Goal: Information Seeking & Learning: Learn about a topic

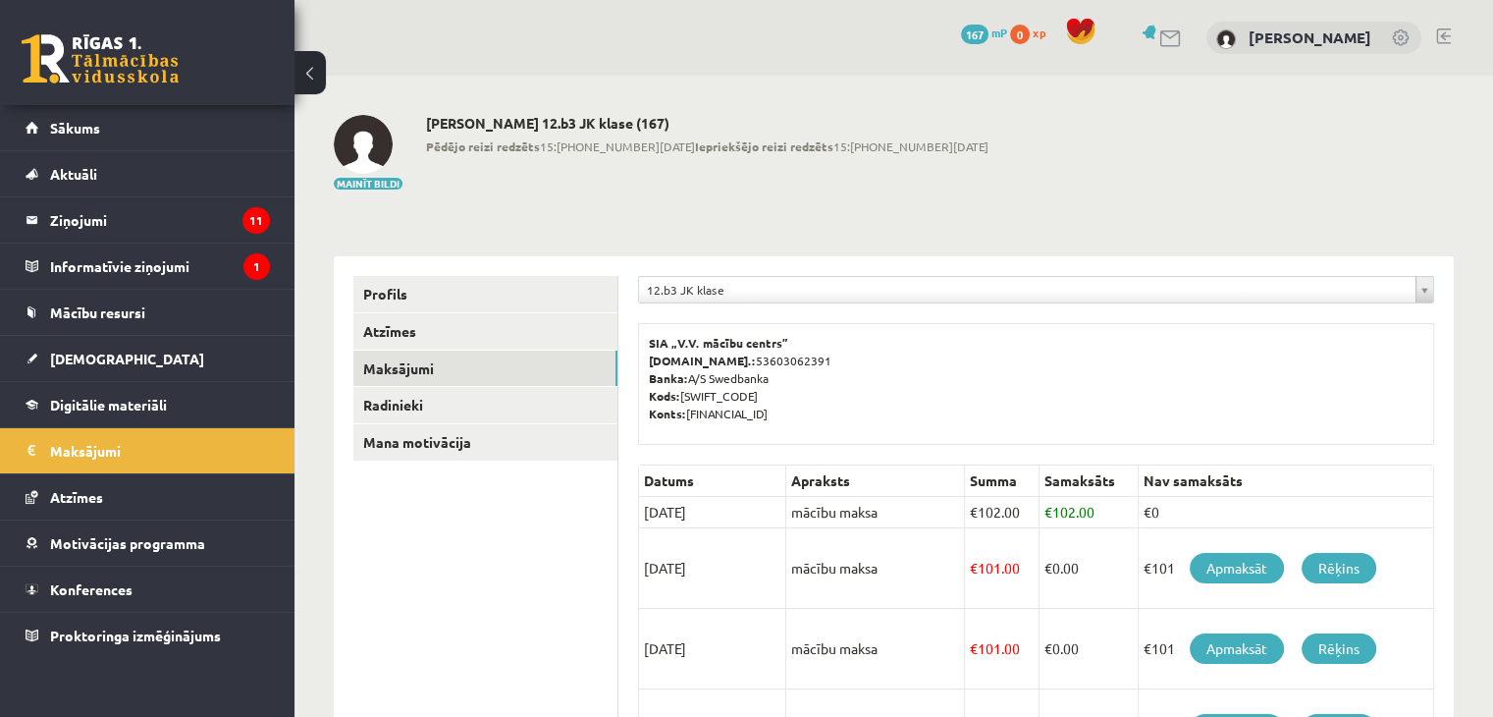
click at [948, 182] on div "Mainīt bildi Nikolass Senitagoja 12.b3 JK klase (167) Pēdējo reizi redzēts 15:0…" at bounding box center [894, 153] width 1120 height 77
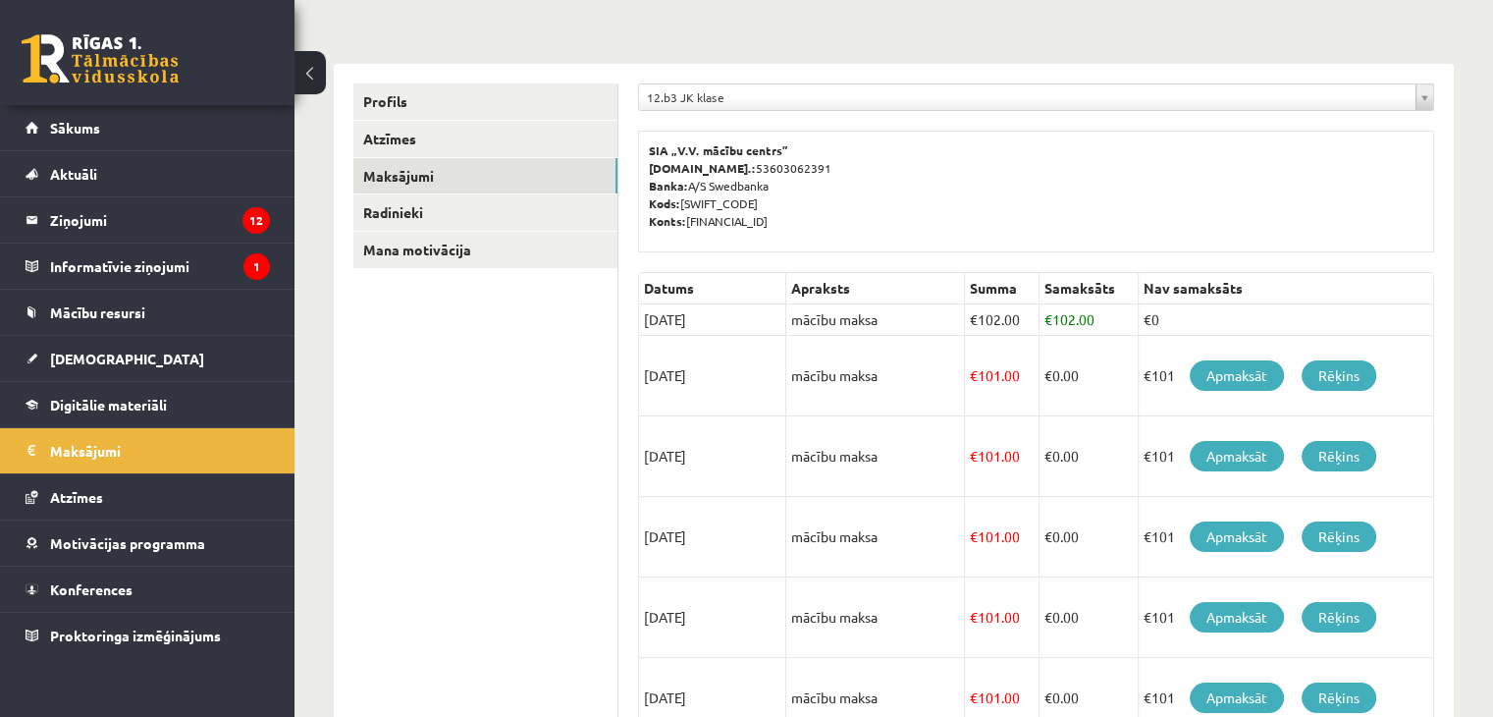
scroll to position [196, 0]
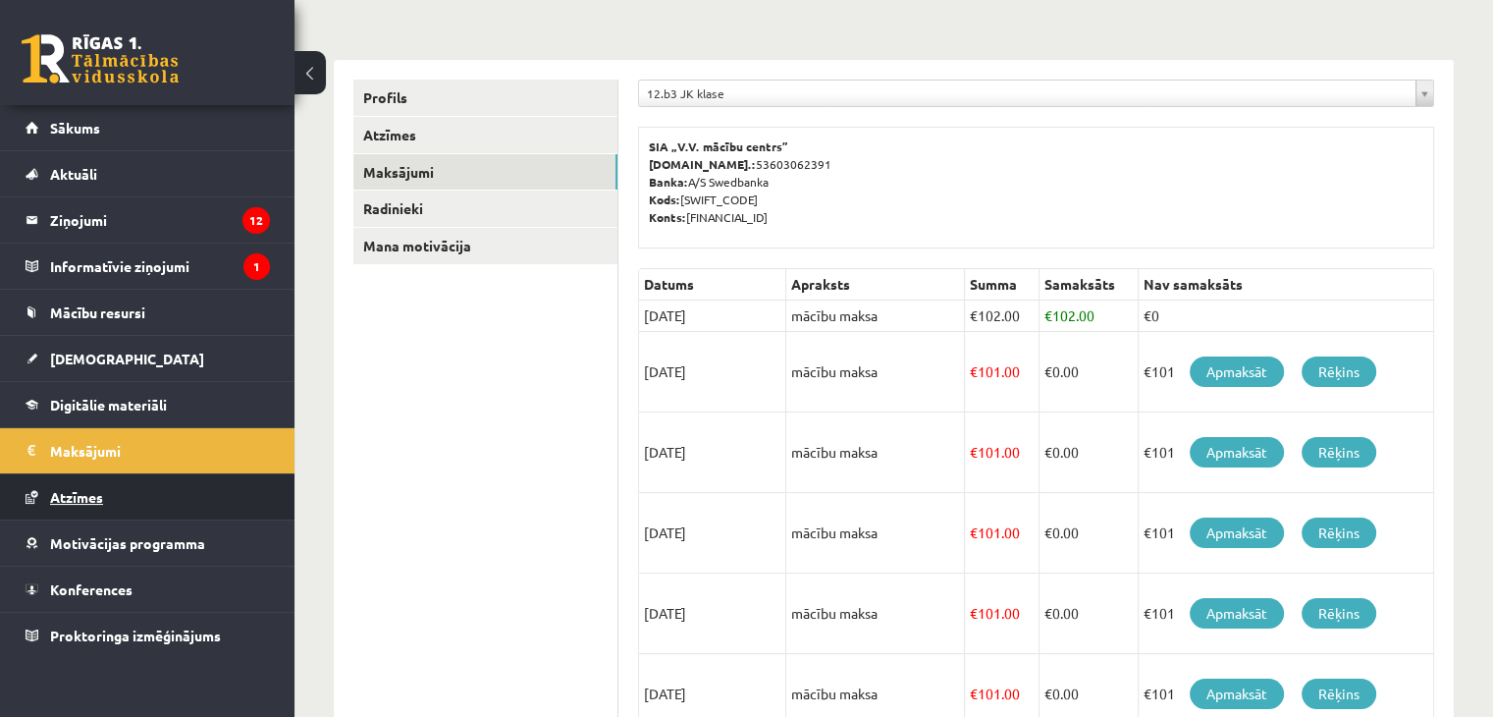
click at [119, 484] on link "Atzīmes" at bounding box center [148, 496] width 244 height 45
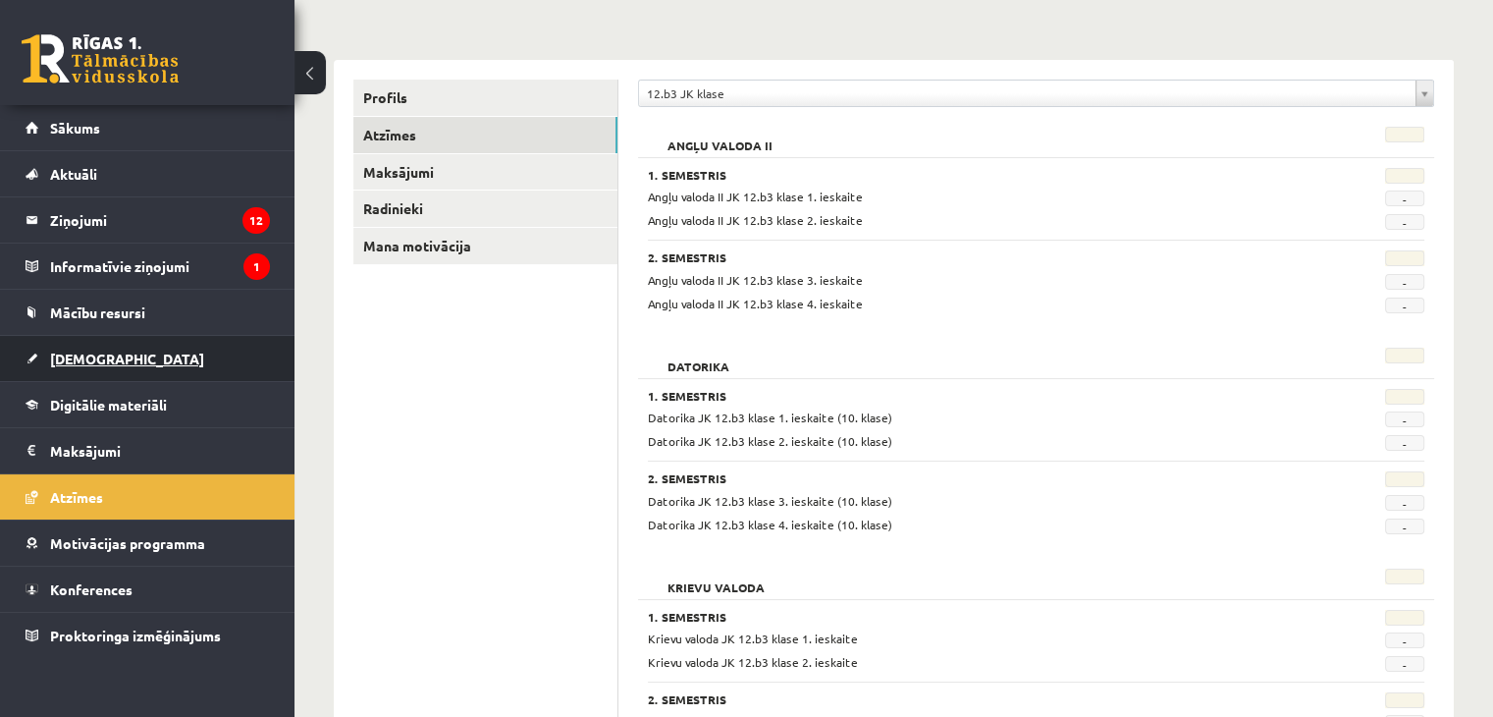
click at [122, 344] on link "[DEMOGRAPHIC_DATA]" at bounding box center [148, 358] width 244 height 45
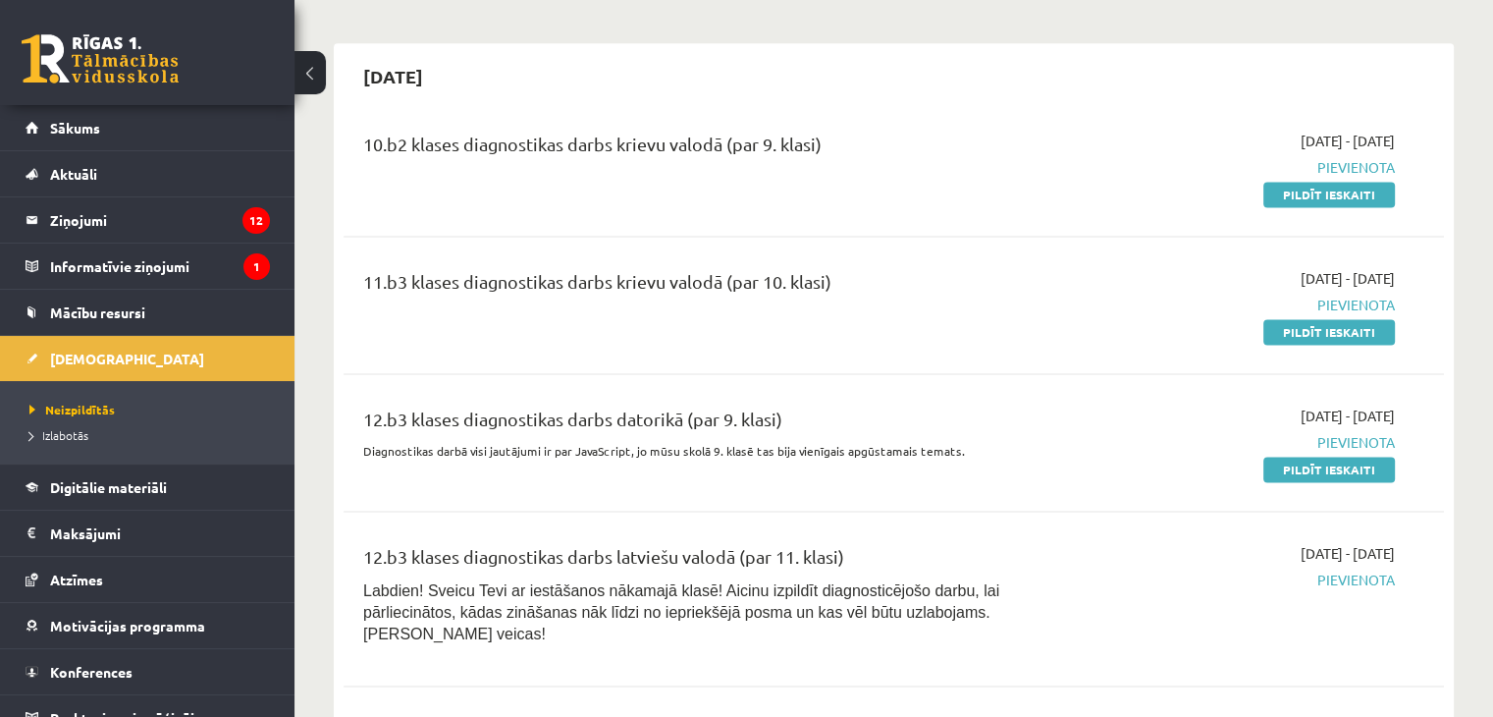
scroll to position [2748, 0]
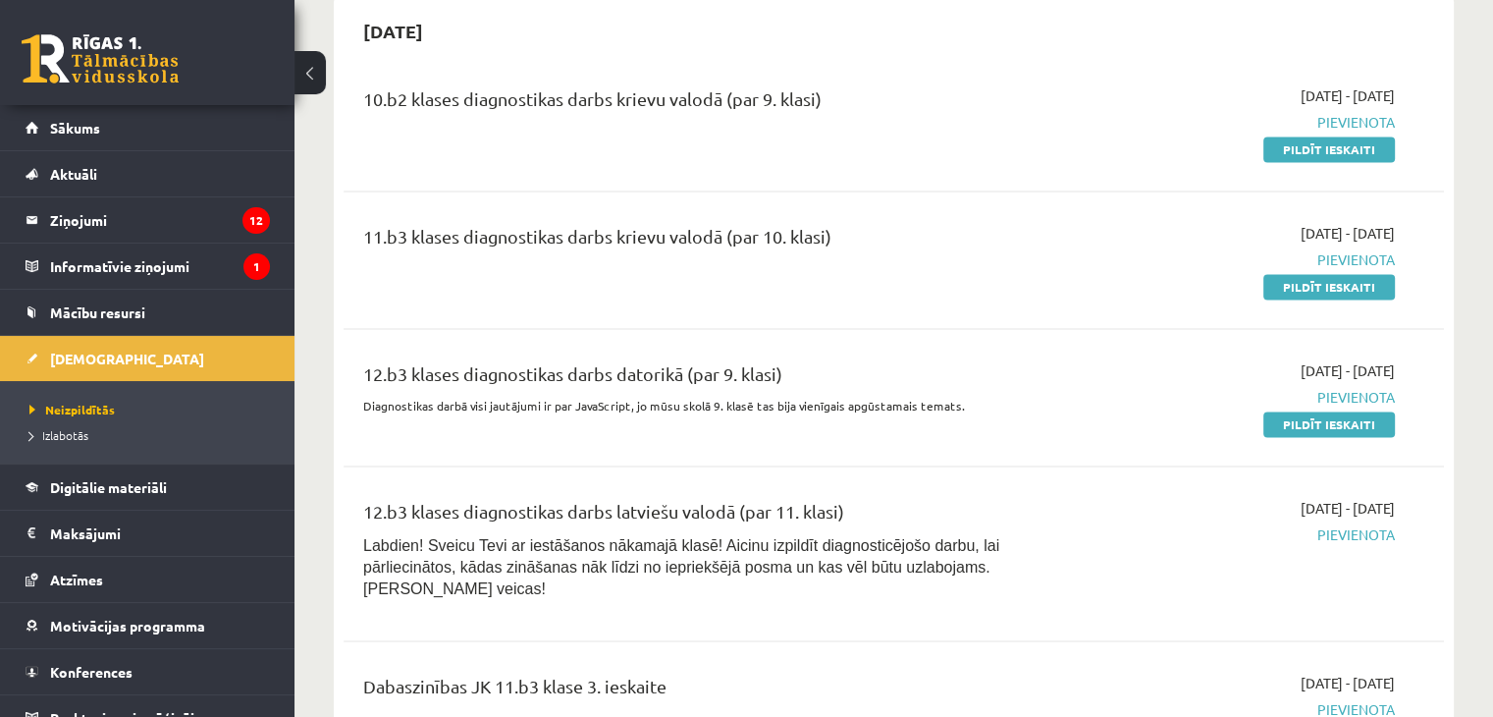
drag, startPoint x: 757, startPoint y: 336, endPoint x: 1021, endPoint y: 320, distance: 264.5
click at [1004, 360] on div "12.b3 klases diagnostikas darbs datorikā (par 9. klasi) Diagnostikas darbā visi…" at bounding box center [702, 397] width 708 height 74
click at [995, 397] on p "Diagnostikas darbā visi jautājumi ir par JavaScript, jo mūsu skolā 9. klasē tas…" at bounding box center [702, 406] width 678 height 18
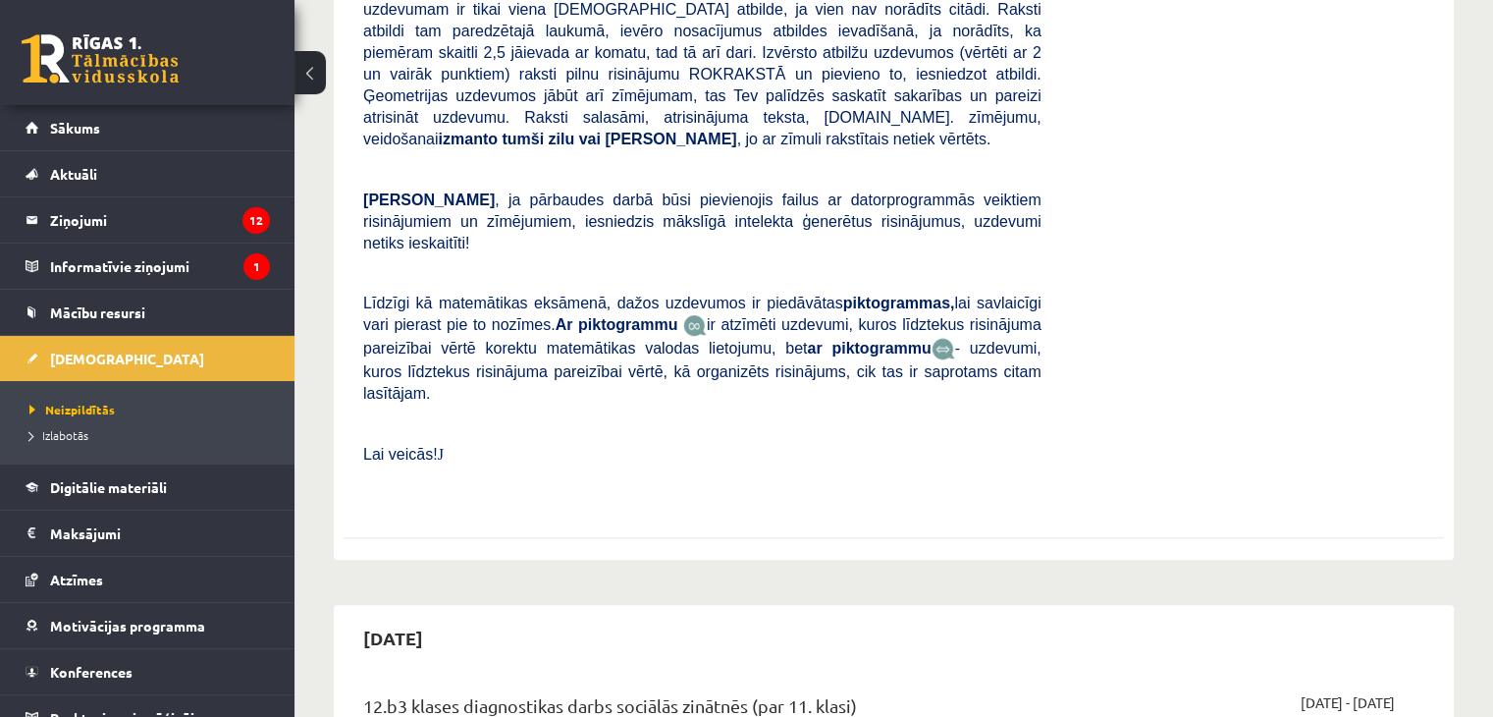
scroll to position [1178, 0]
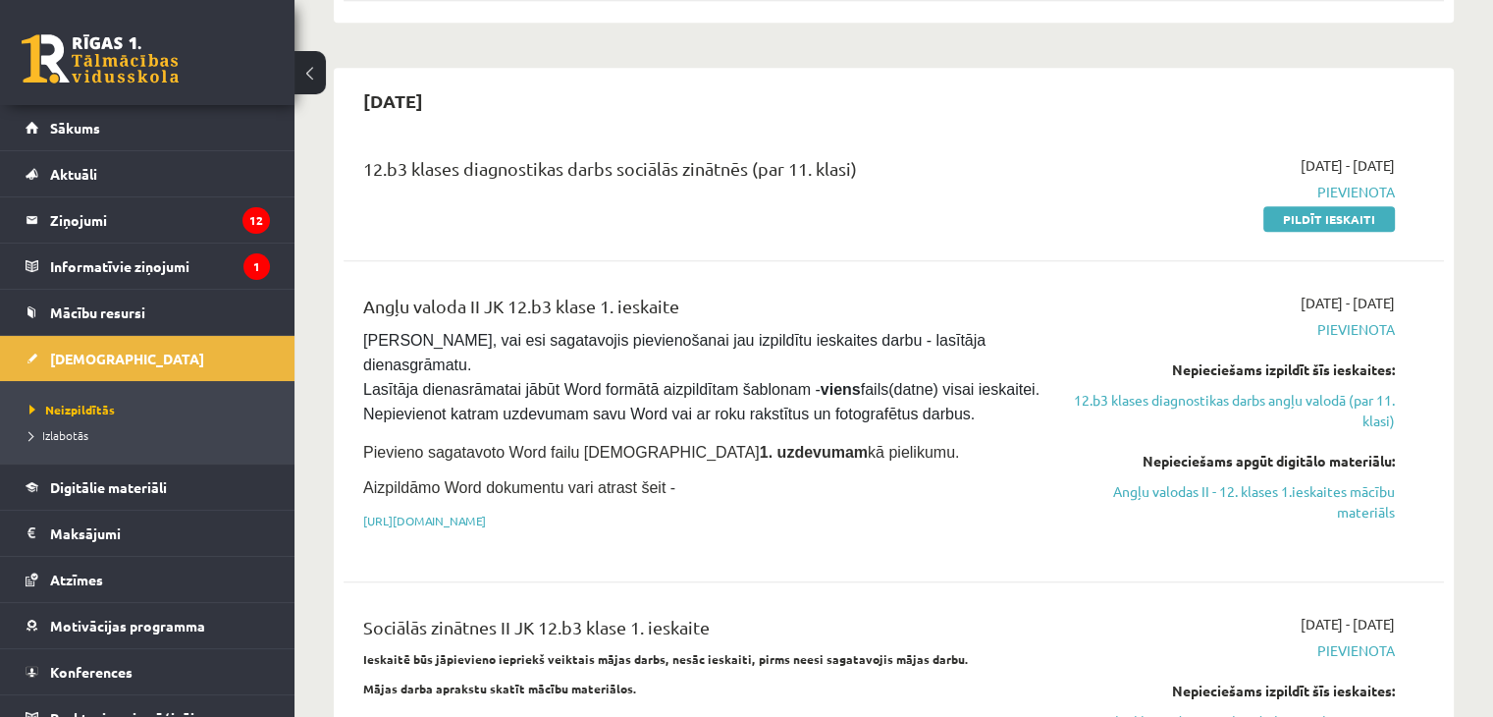
drag, startPoint x: 375, startPoint y: 97, endPoint x: 884, endPoint y: 72, distance: 510.1
click at [884, 135] on div "12.b3 klases diagnostikas darbs sociālās zinātnēs (par 11. klasi) [DATE] - [DAT…" at bounding box center [894, 191] width 1100 height 113
drag, startPoint x: 820, startPoint y: 103, endPoint x: 710, endPoint y: 102, distance: 109.9
click at [710, 155] on div "12.b3 klases diagnostikas darbs sociālās zinātnēs (par 11. klasi)" at bounding box center [702, 173] width 678 height 36
click at [606, 155] on div "12.b3 klases diagnostikas darbs sociālās zinātnēs (par 11. klasi)" at bounding box center [702, 173] width 678 height 36
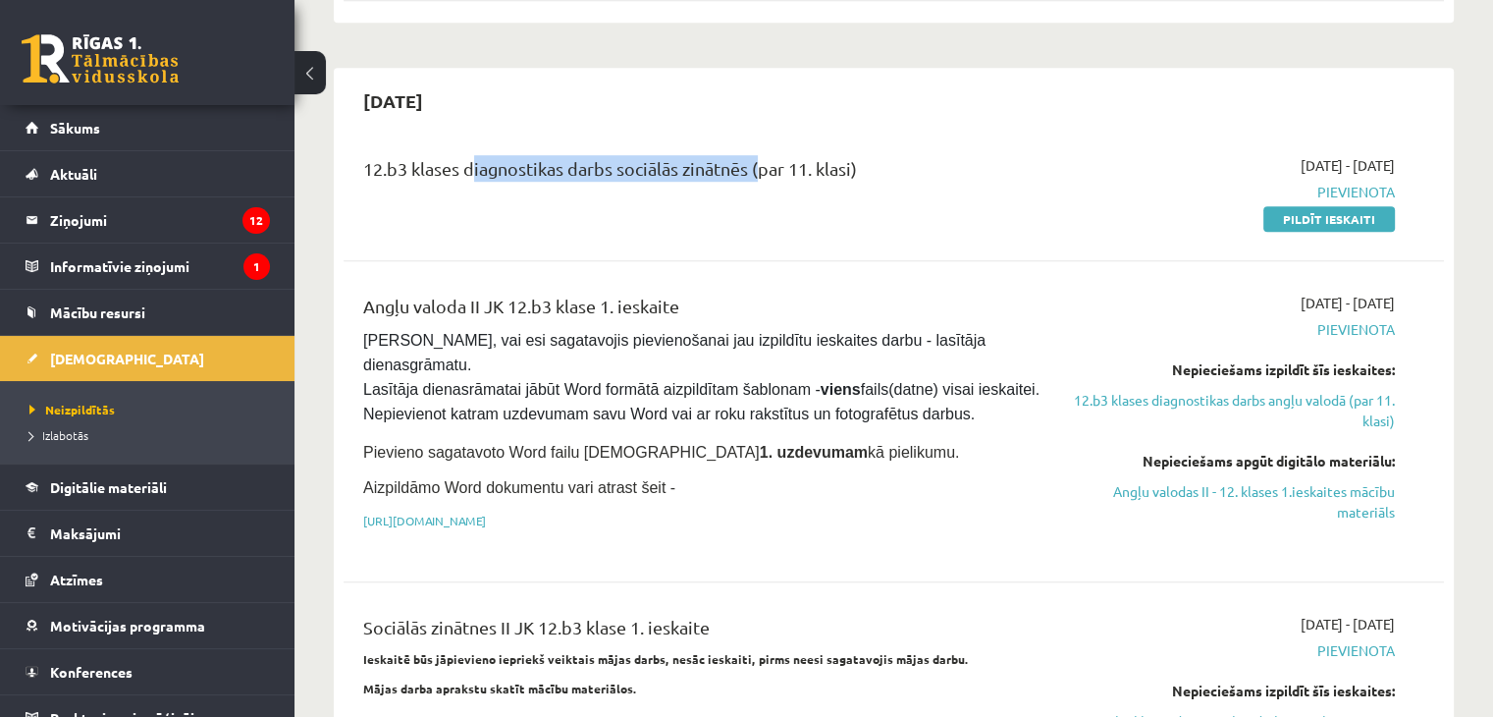
drag, startPoint x: 464, startPoint y: 105, endPoint x: 773, endPoint y: 73, distance: 310.9
click at [756, 135] on div "12.b3 klases diagnostikas darbs sociālās zinātnēs (par 11. klasi) [DATE] - [DAT…" at bounding box center [894, 191] width 1100 height 113
copy div "diagnostikas darbs sociālās zinātnēs"
click at [736, 162] on div "12.b3 klases diagnostikas darbs sociālās zinātnēs (par 11. klasi)" at bounding box center [702, 192] width 708 height 74
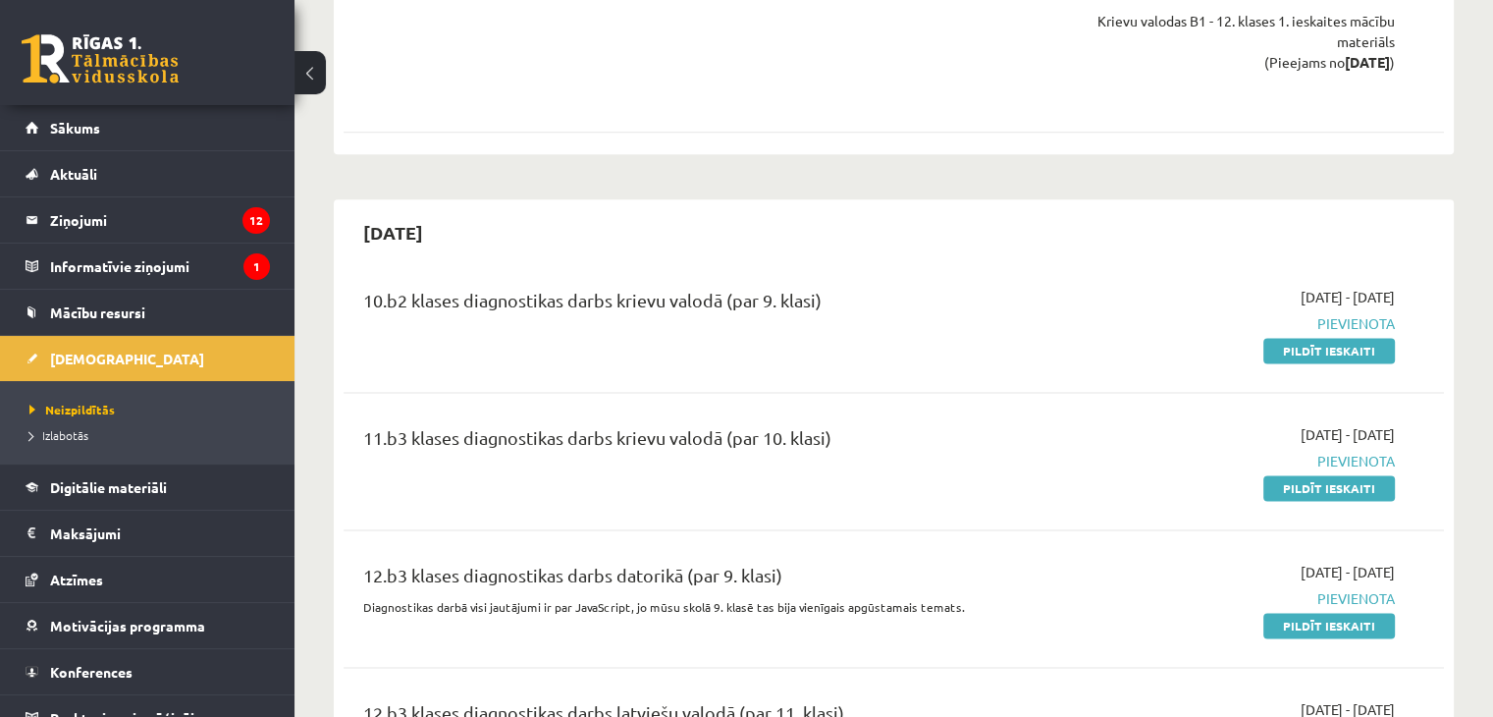
scroll to position [2552, 0]
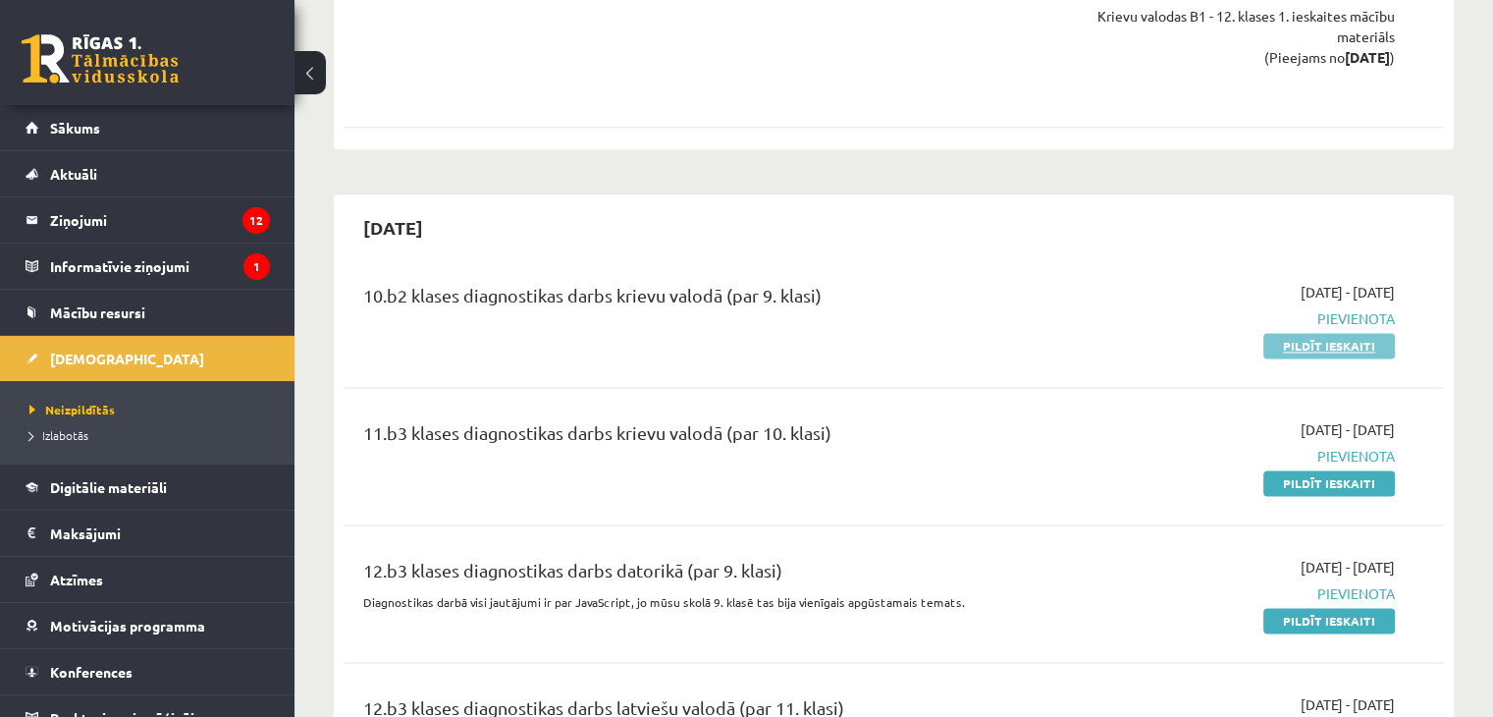
click at [1327, 333] on link "Pildīt ieskaiti" at bounding box center [1329, 346] width 132 height 26
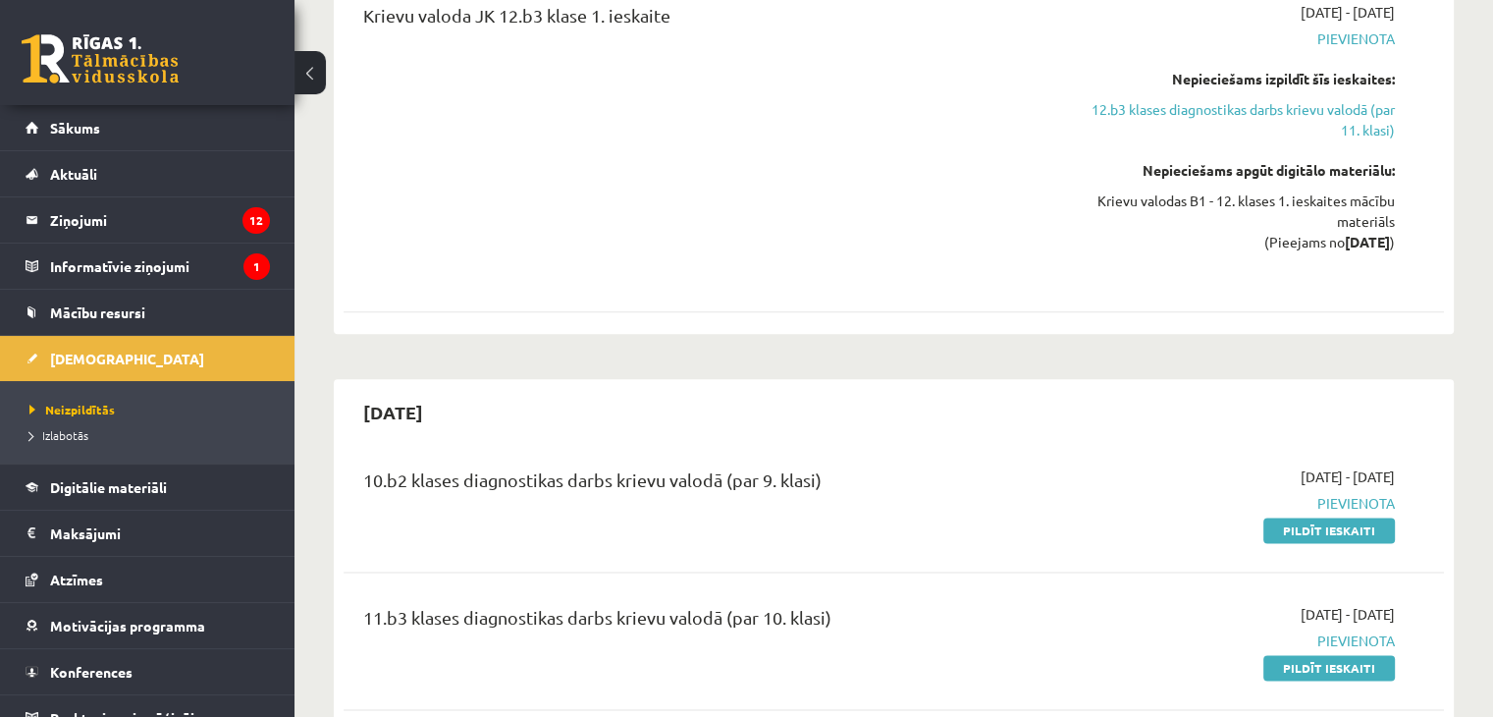
scroll to position [2356, 0]
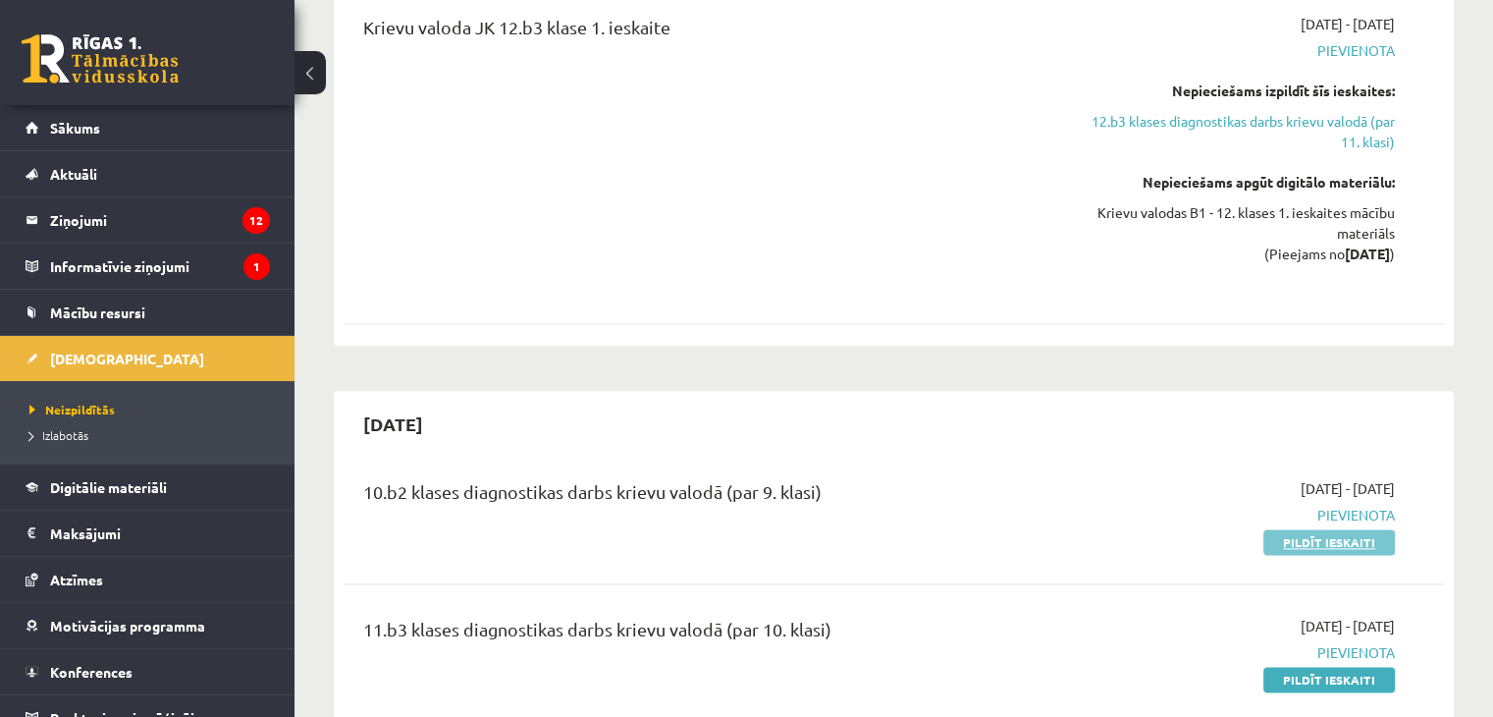
click at [1323, 529] on link "Pildīt ieskaiti" at bounding box center [1329, 542] width 132 height 26
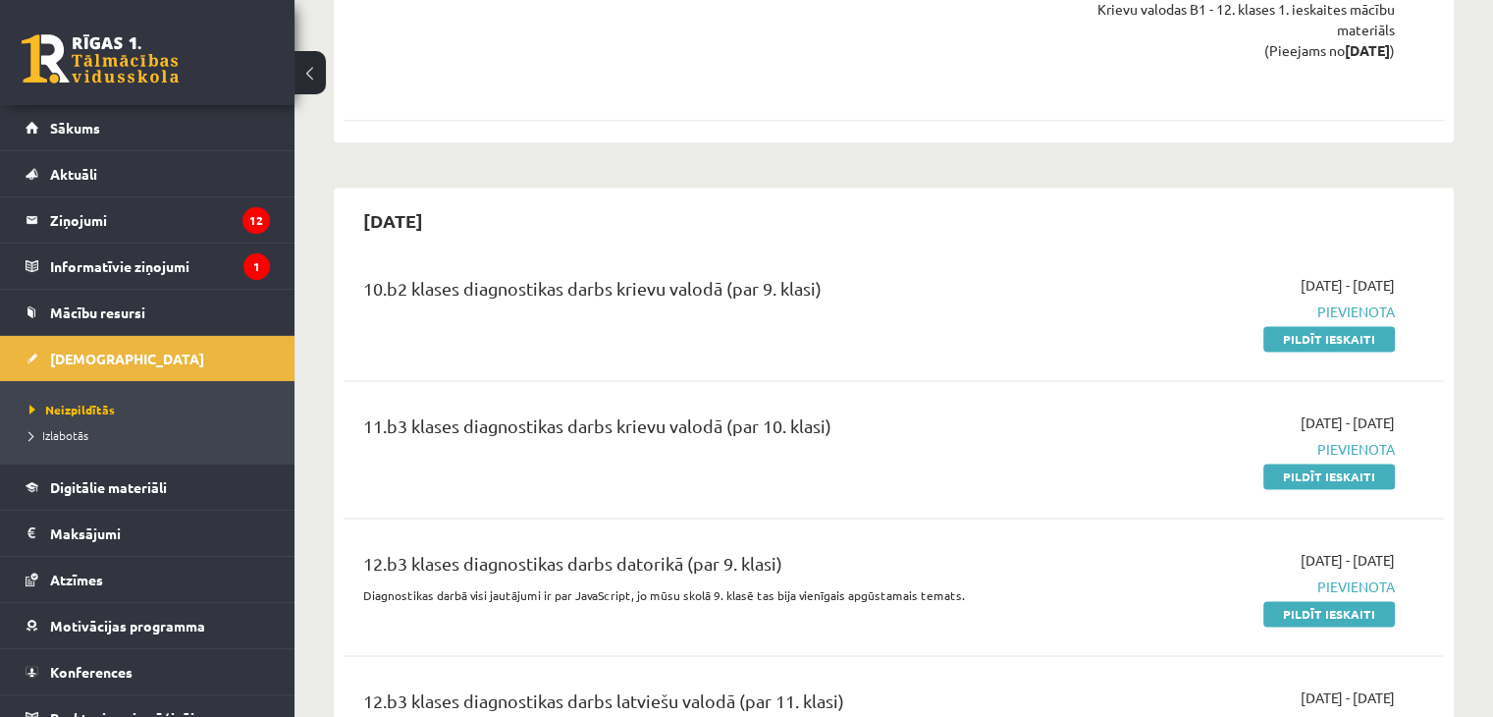
scroll to position [2552, 0]
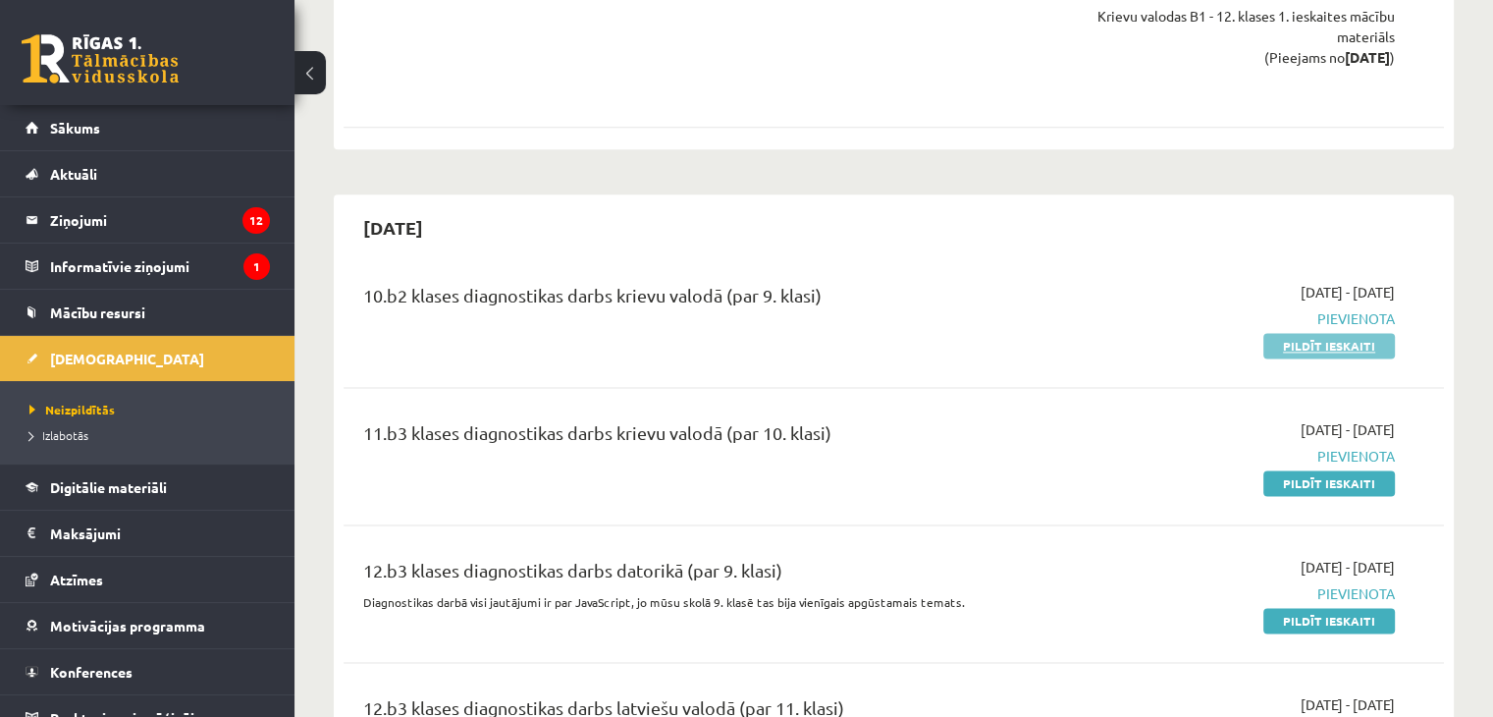
click at [1339, 333] on link "Pildīt ieskaiti" at bounding box center [1329, 346] width 132 height 26
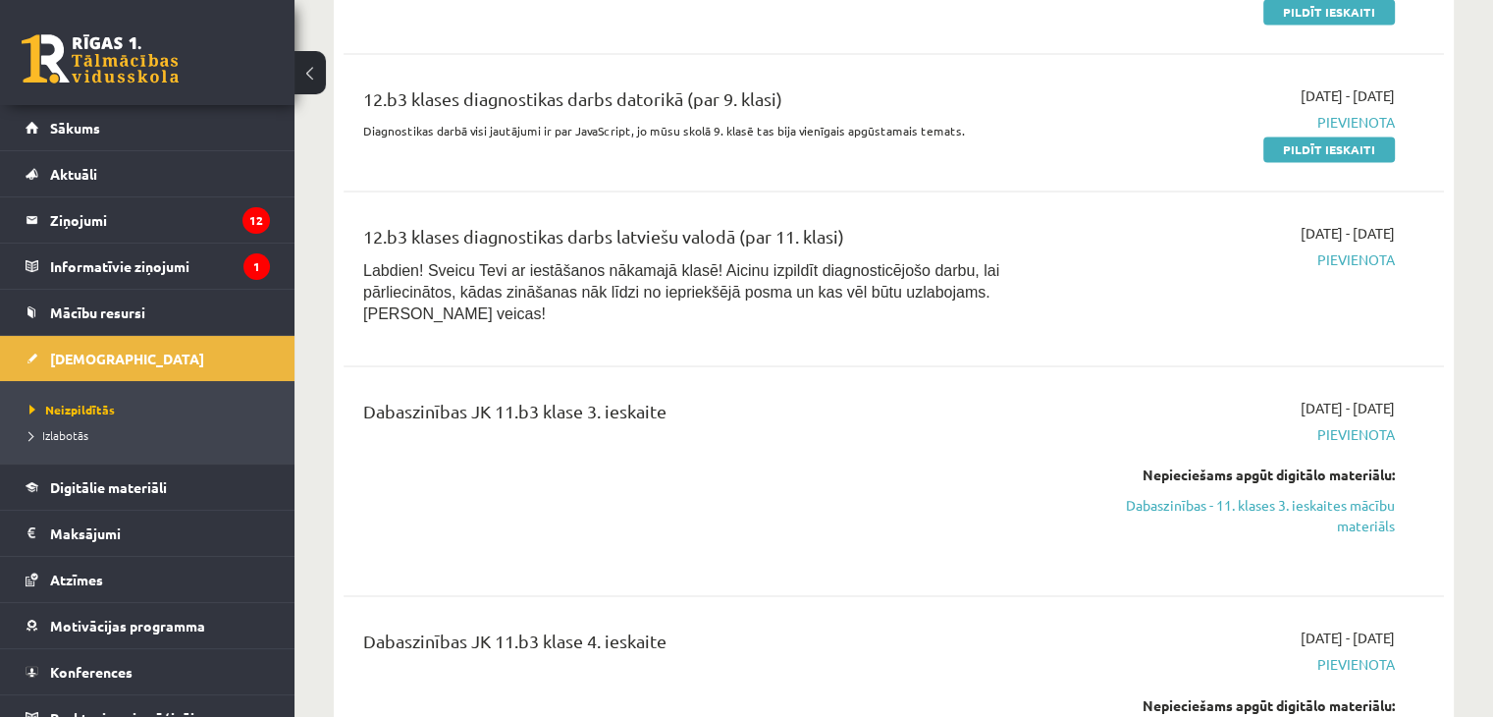
scroll to position [3043, 0]
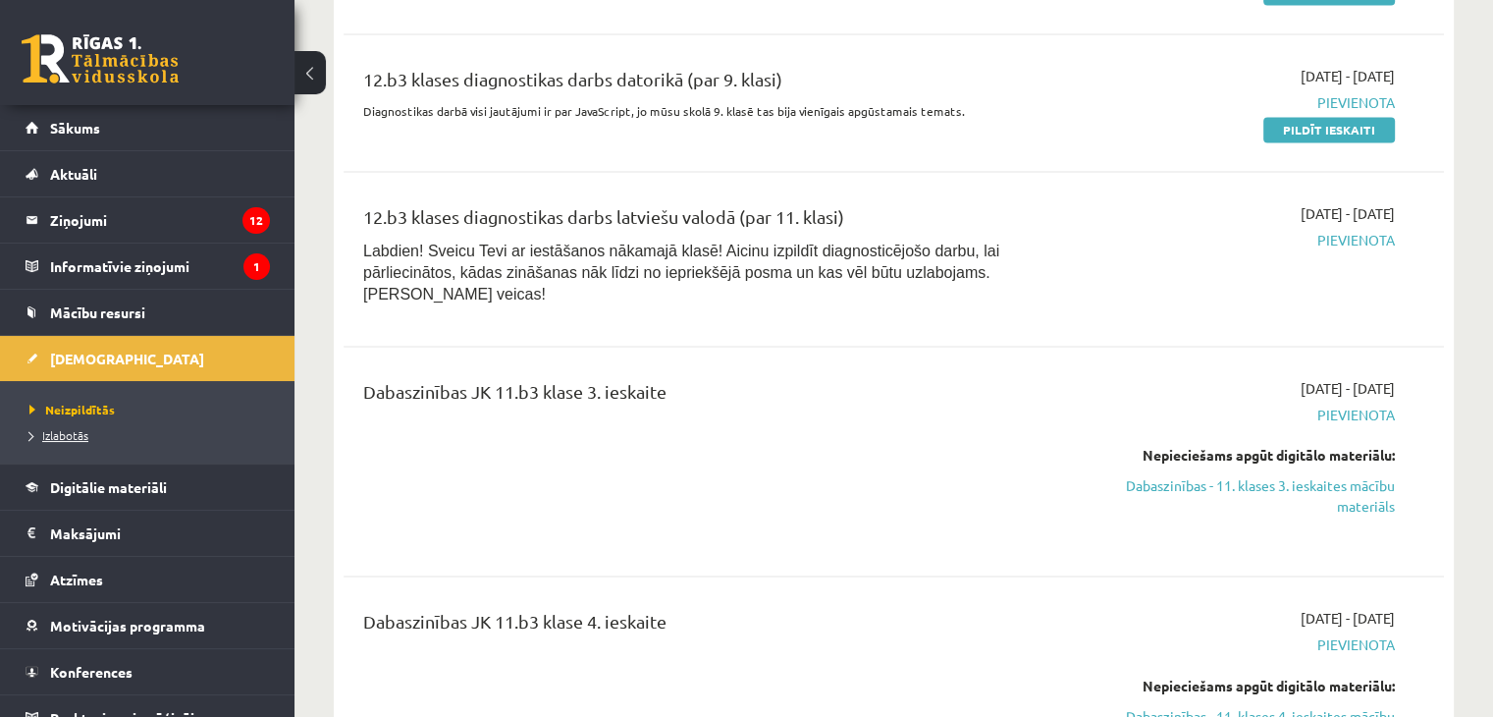
click at [60, 433] on span "Izlabotās" at bounding box center [58, 435] width 59 height 16
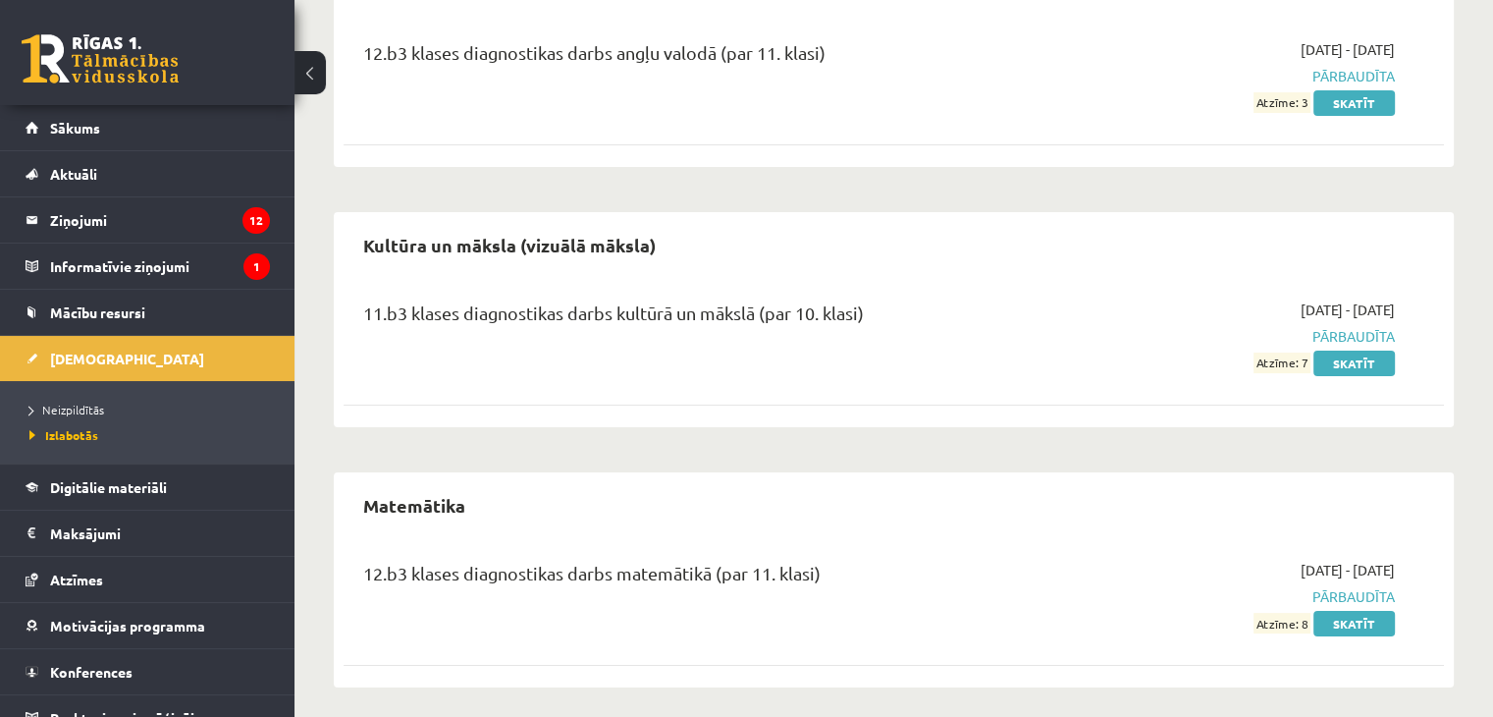
scroll to position [250, 0]
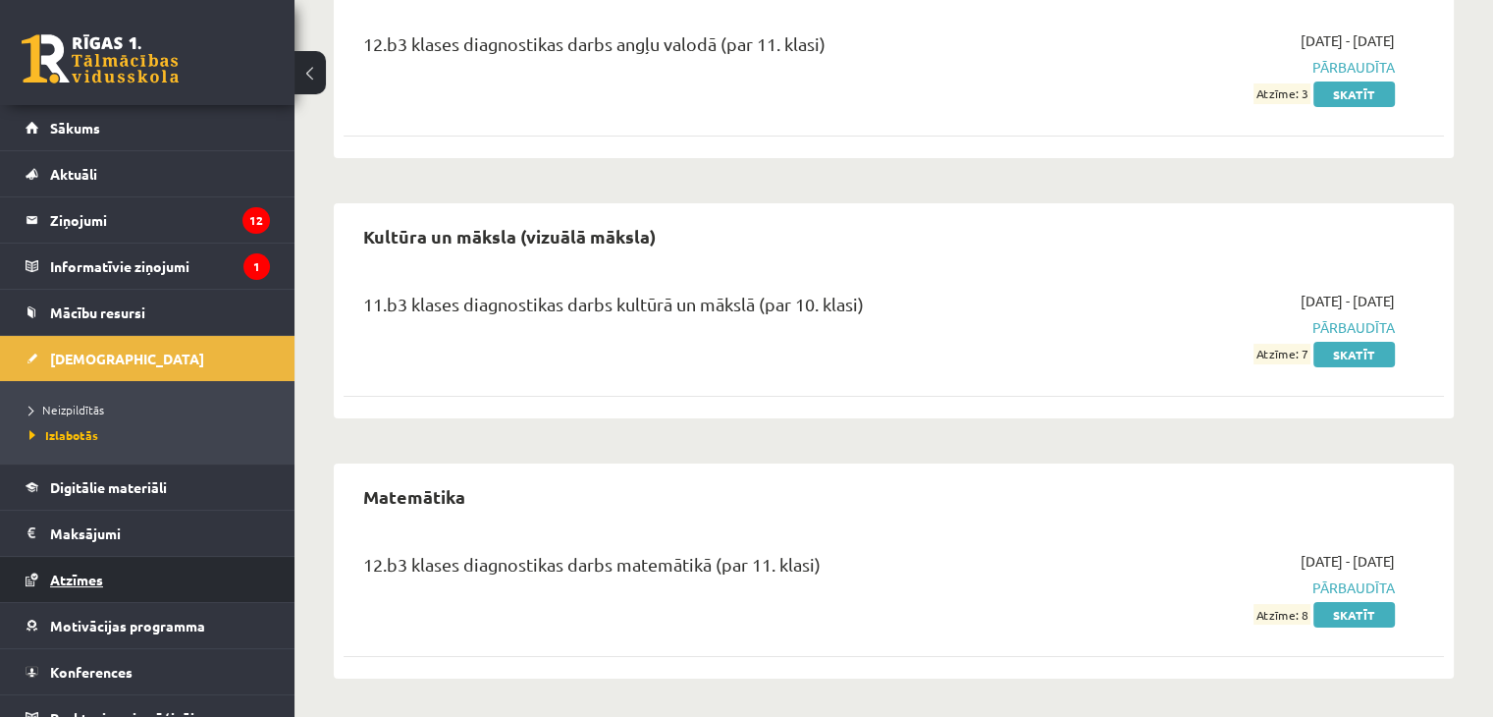
click at [104, 578] on link "Atzīmes" at bounding box center [148, 579] width 244 height 45
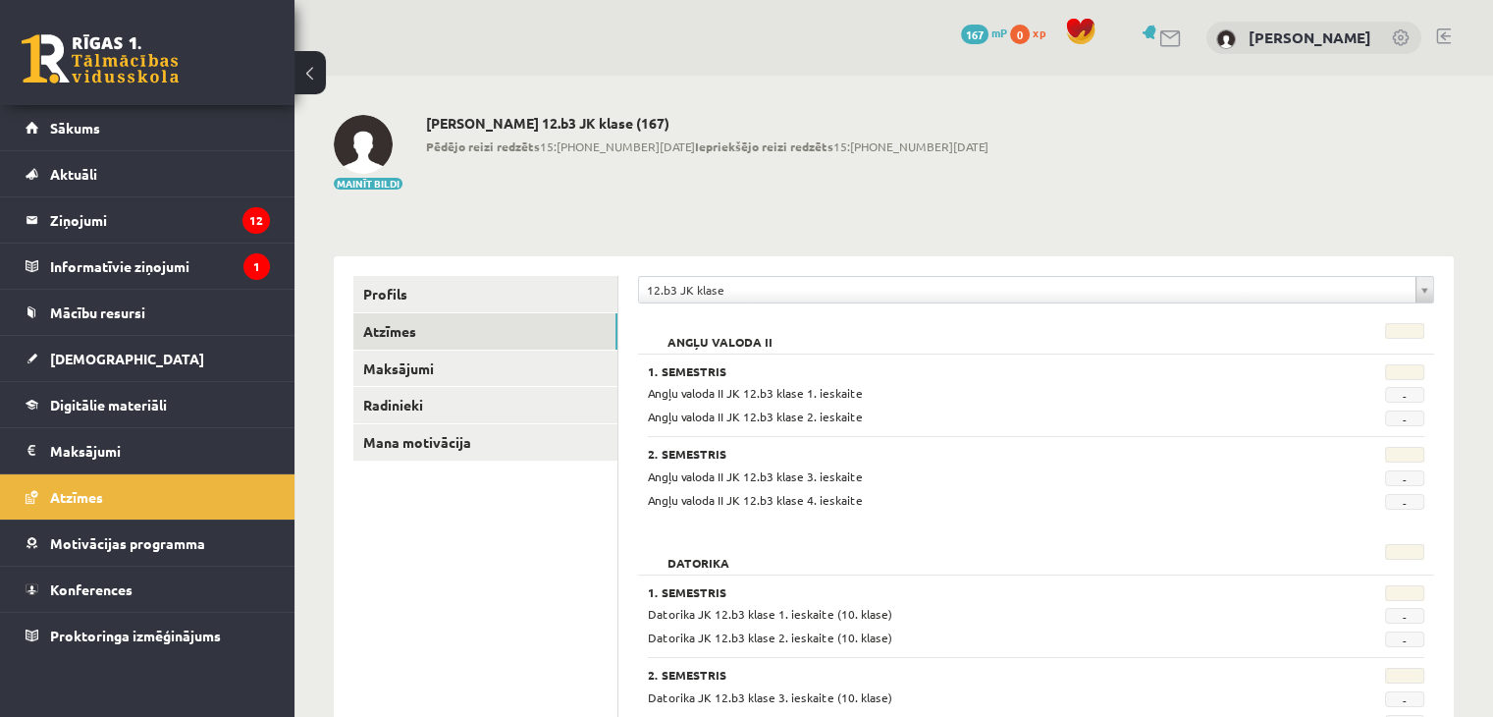
click at [702, 141] on b "Iepriekšējo reizi redzēts" at bounding box center [764, 146] width 138 height 16
click at [355, 186] on button "Mainīt bildi" at bounding box center [368, 184] width 69 height 12
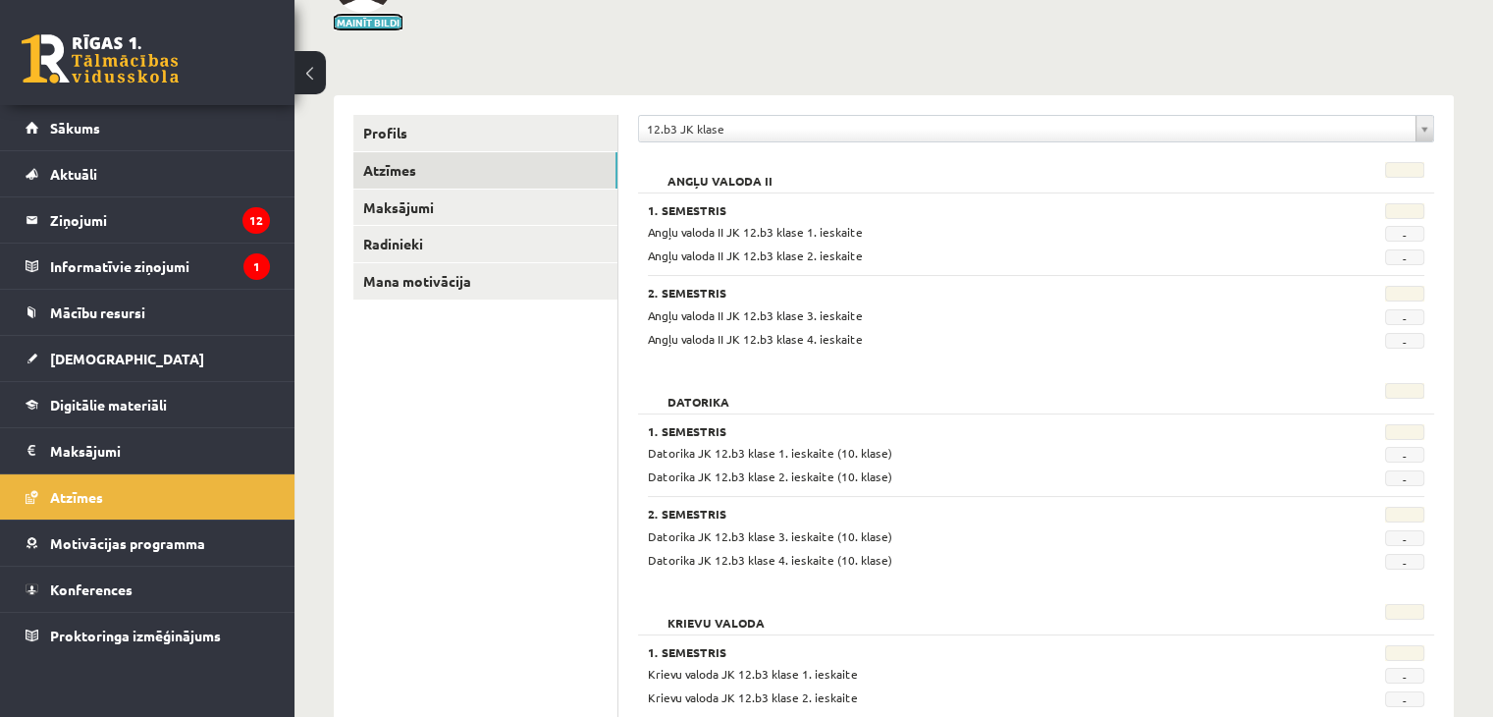
scroll to position [196, 0]
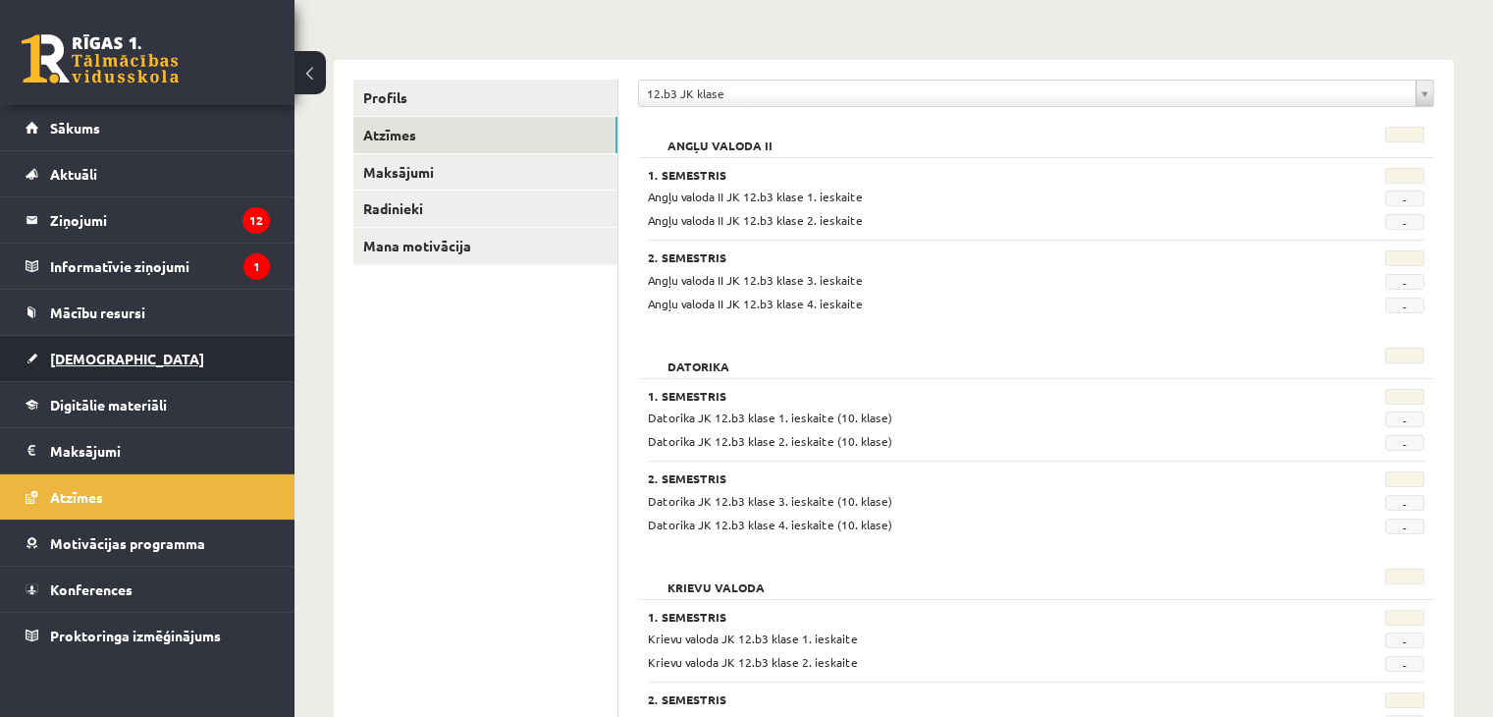
click at [94, 357] on span "[DEMOGRAPHIC_DATA]" at bounding box center [127, 358] width 154 height 18
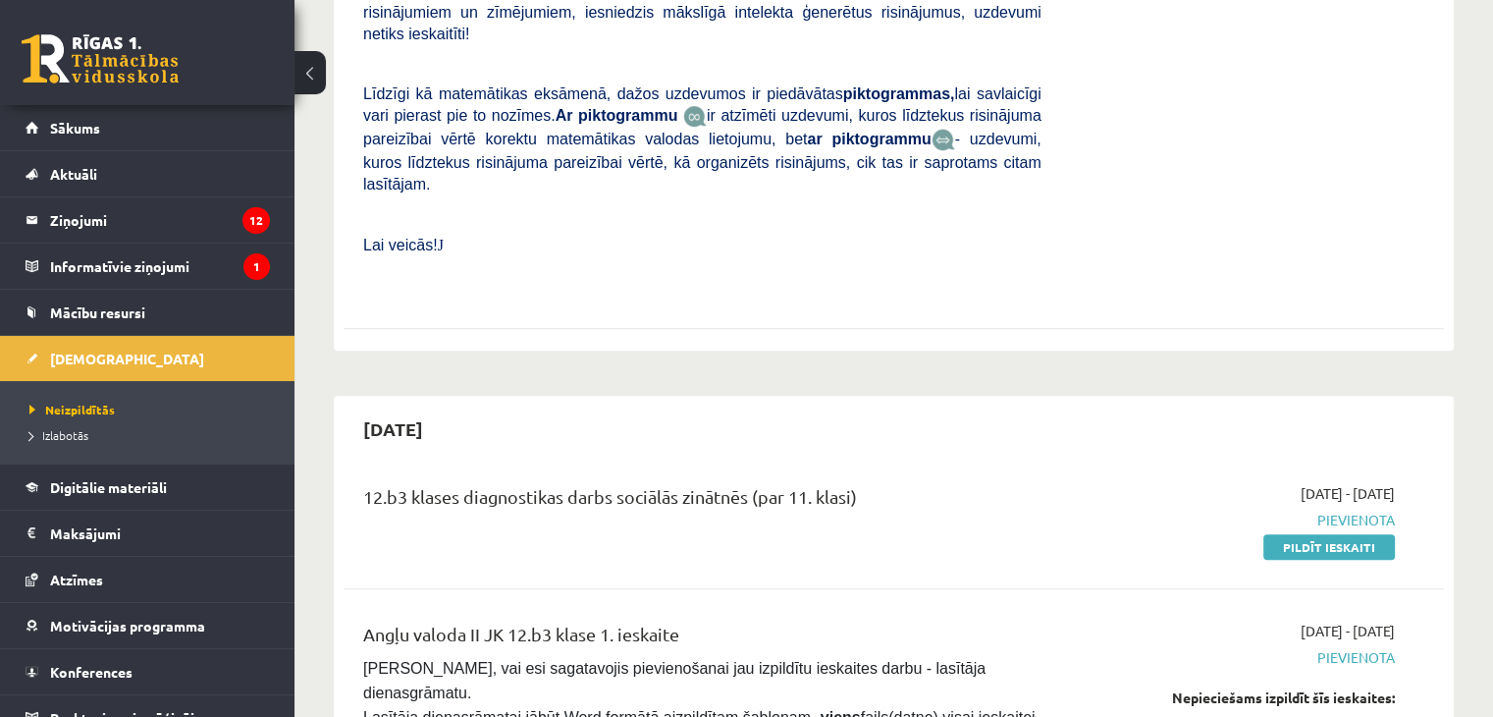
scroll to position [1178, 0]
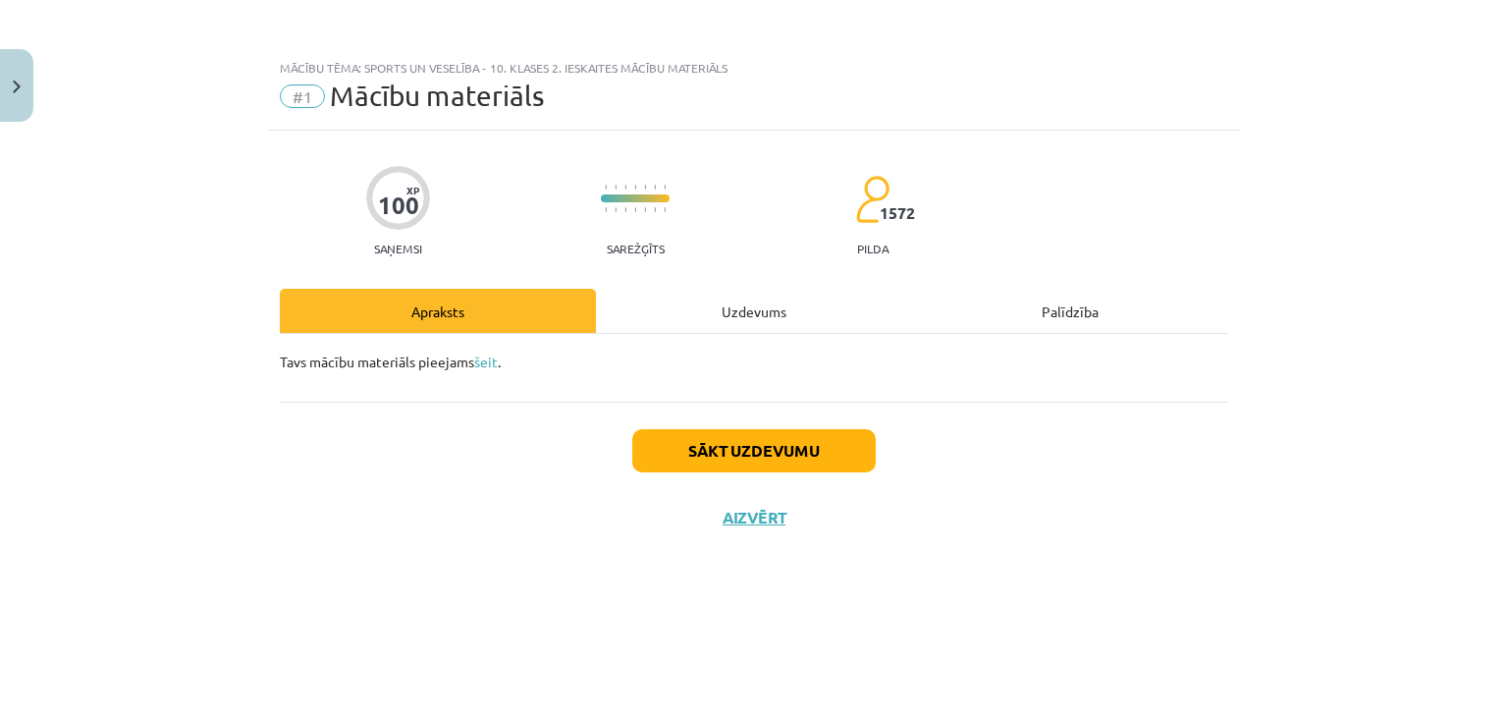
scroll to position [196, 0]
